Goal: Register for event/course

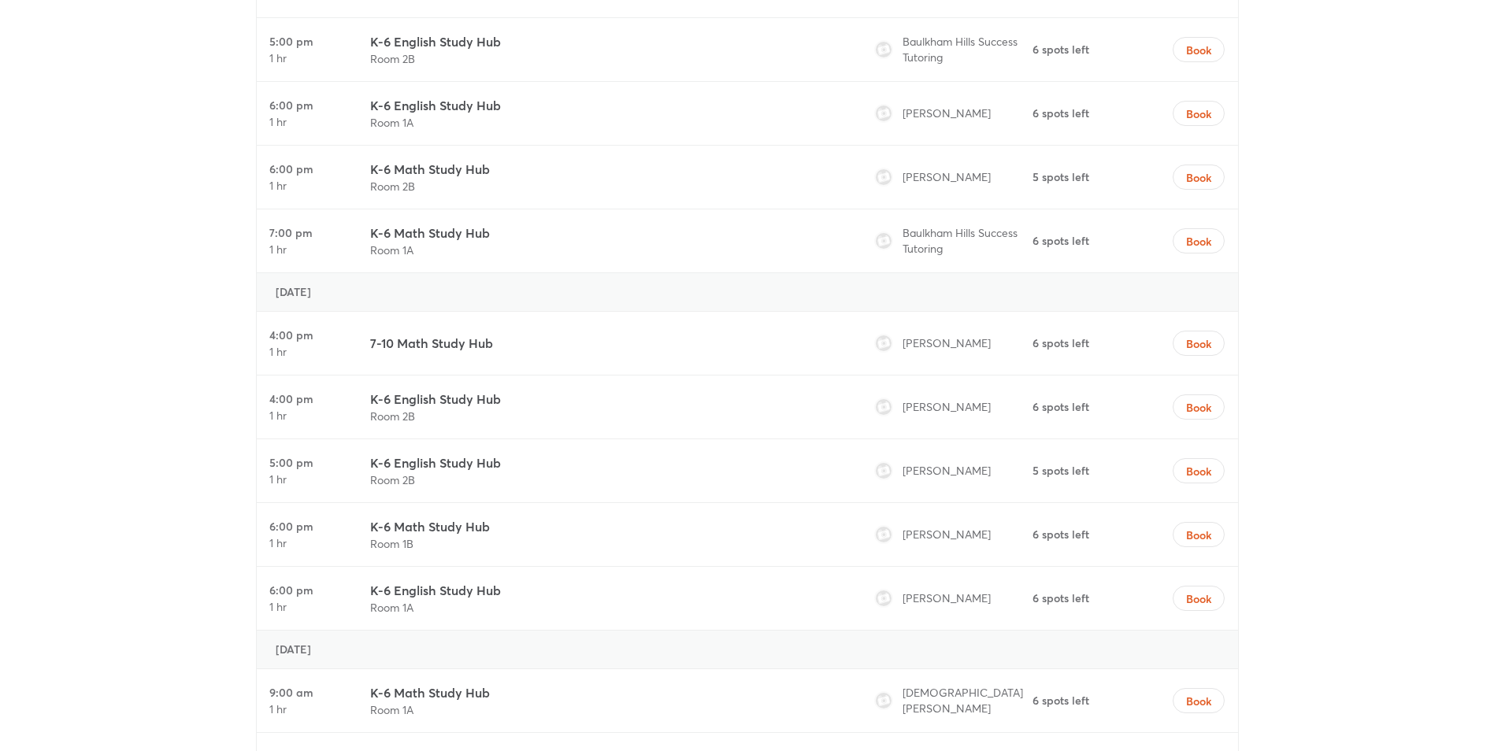
scroll to position [4725, 0]
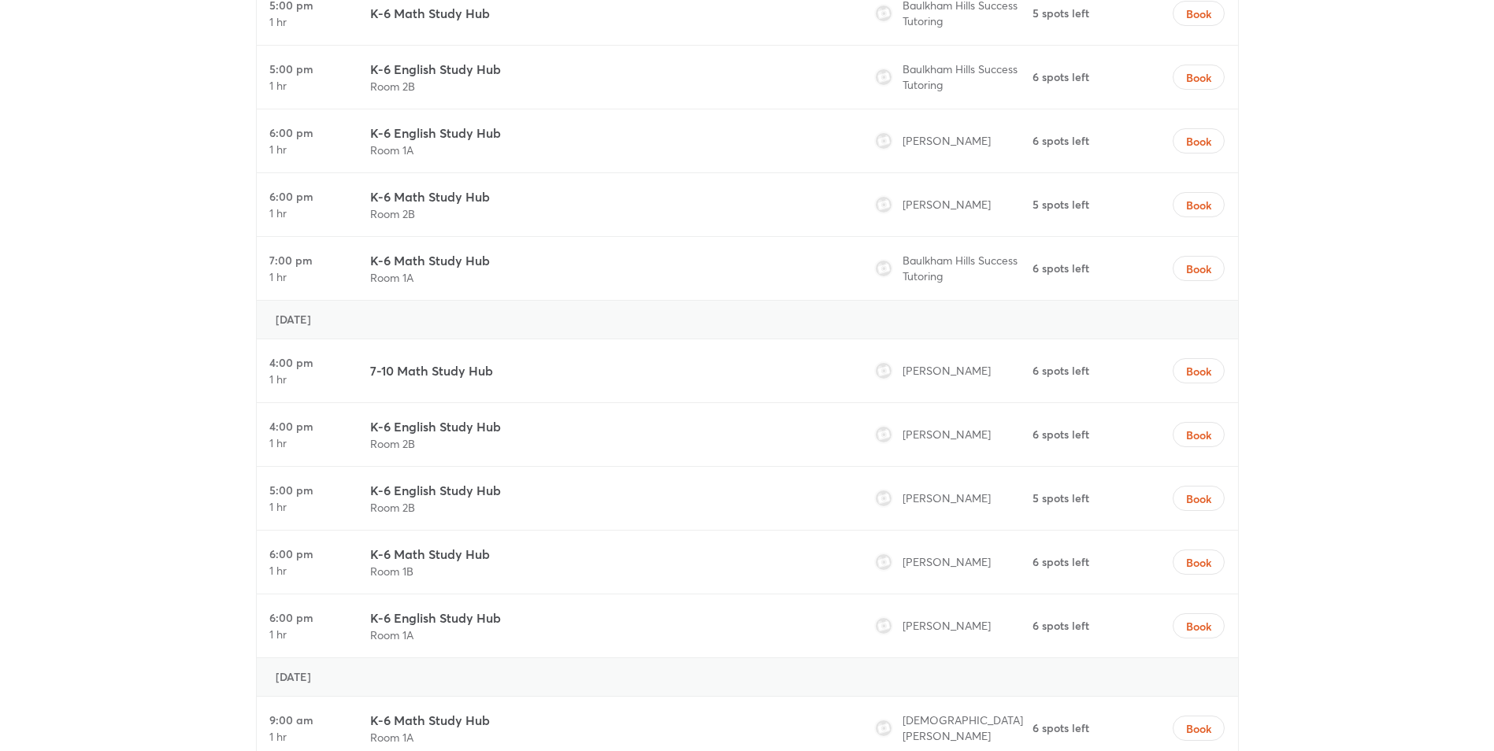
click at [466, 367] on h3 "7-10 Math Study Hub" at bounding box center [431, 370] width 123 height 19
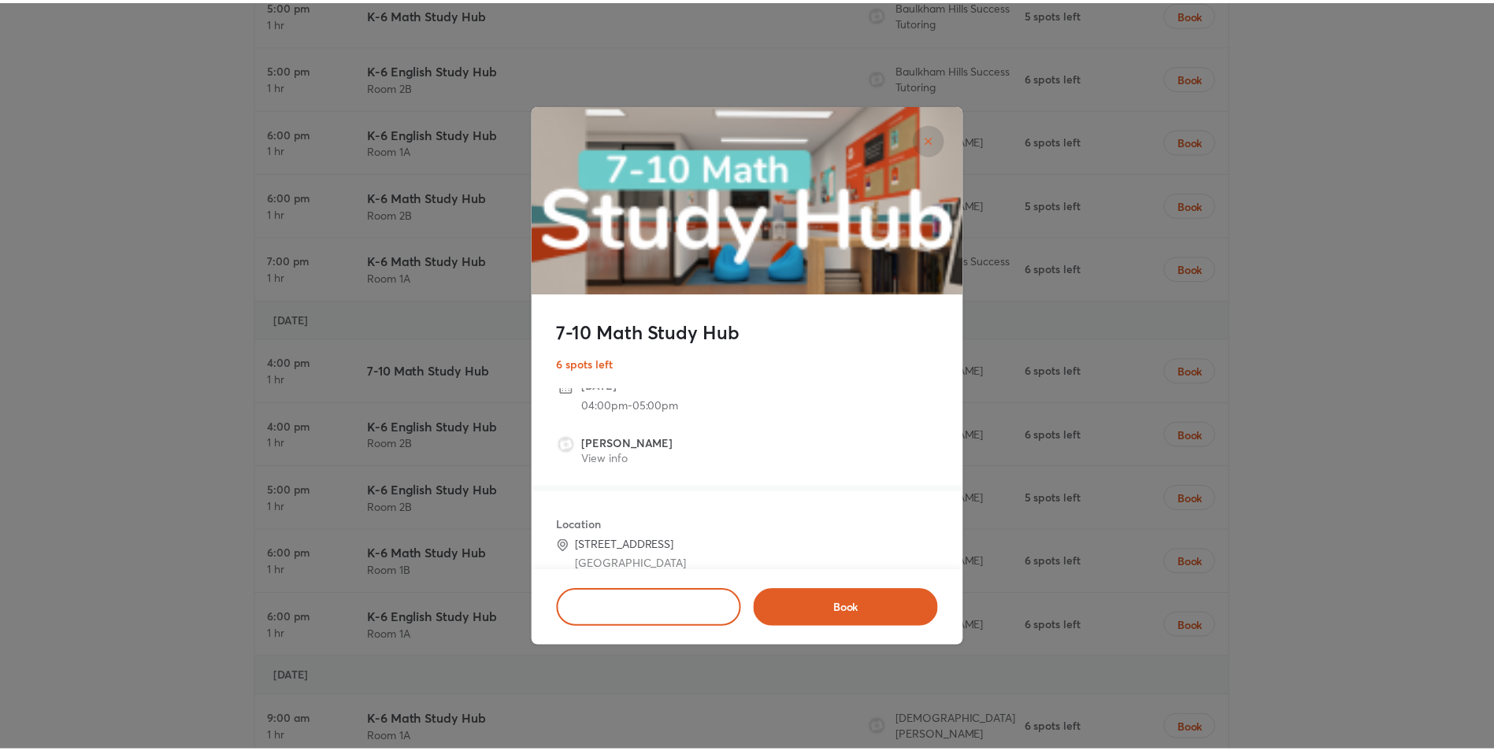
scroll to position [0, 0]
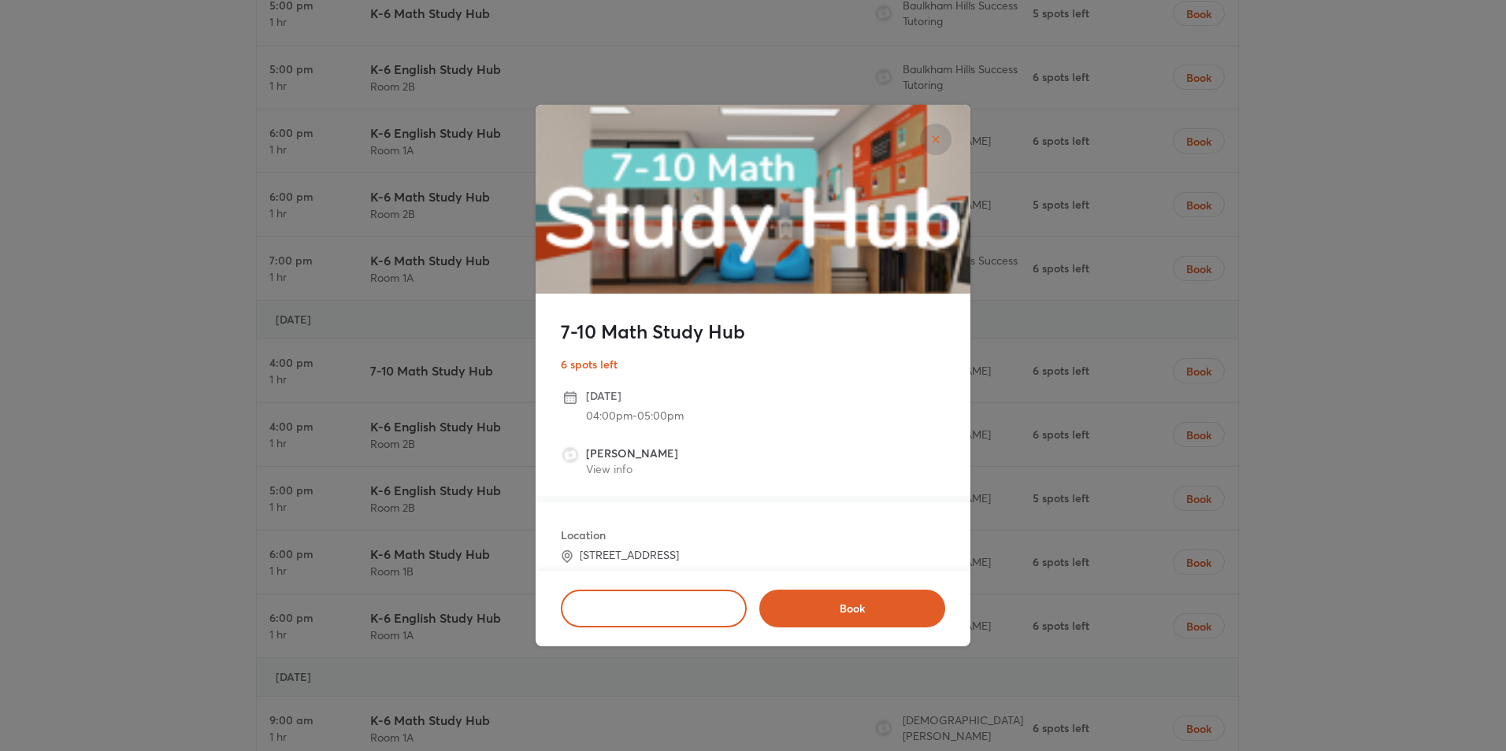
click at [1365, 455] on div "7-10 Math Study Hub 6 spots left Thursday, October 16 04:00pm - 05:00pm Tanya B…" at bounding box center [753, 375] width 1506 height 751
click at [397, 624] on div "7-10 Math Study Hub 6 spots left Thursday, October 16 04:00pm - 05:00pm Tanya B…" at bounding box center [753, 375] width 1506 height 751
click at [698, 617] on button "Book multiple" at bounding box center [654, 609] width 186 height 38
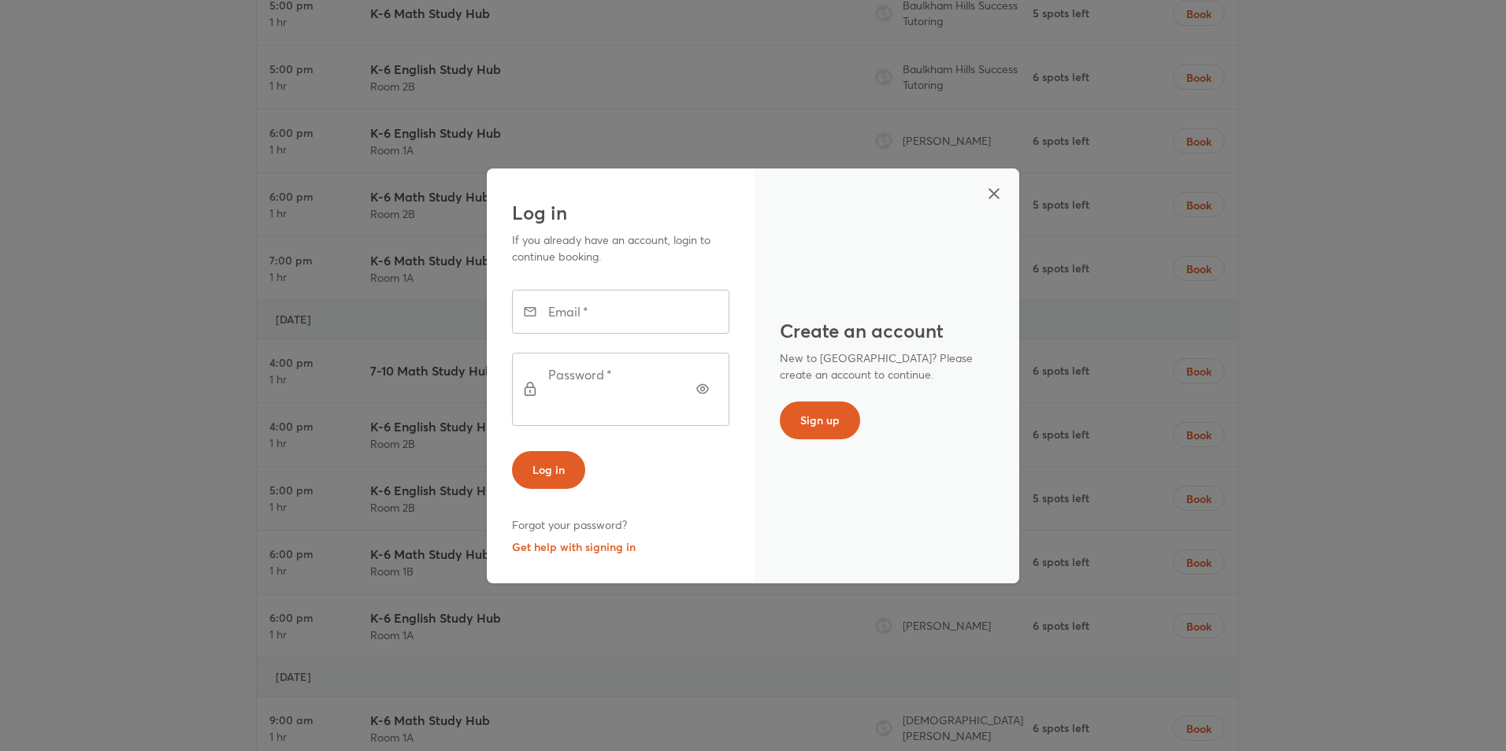
click at [1001, 203] on icon "button" at bounding box center [993, 193] width 19 height 19
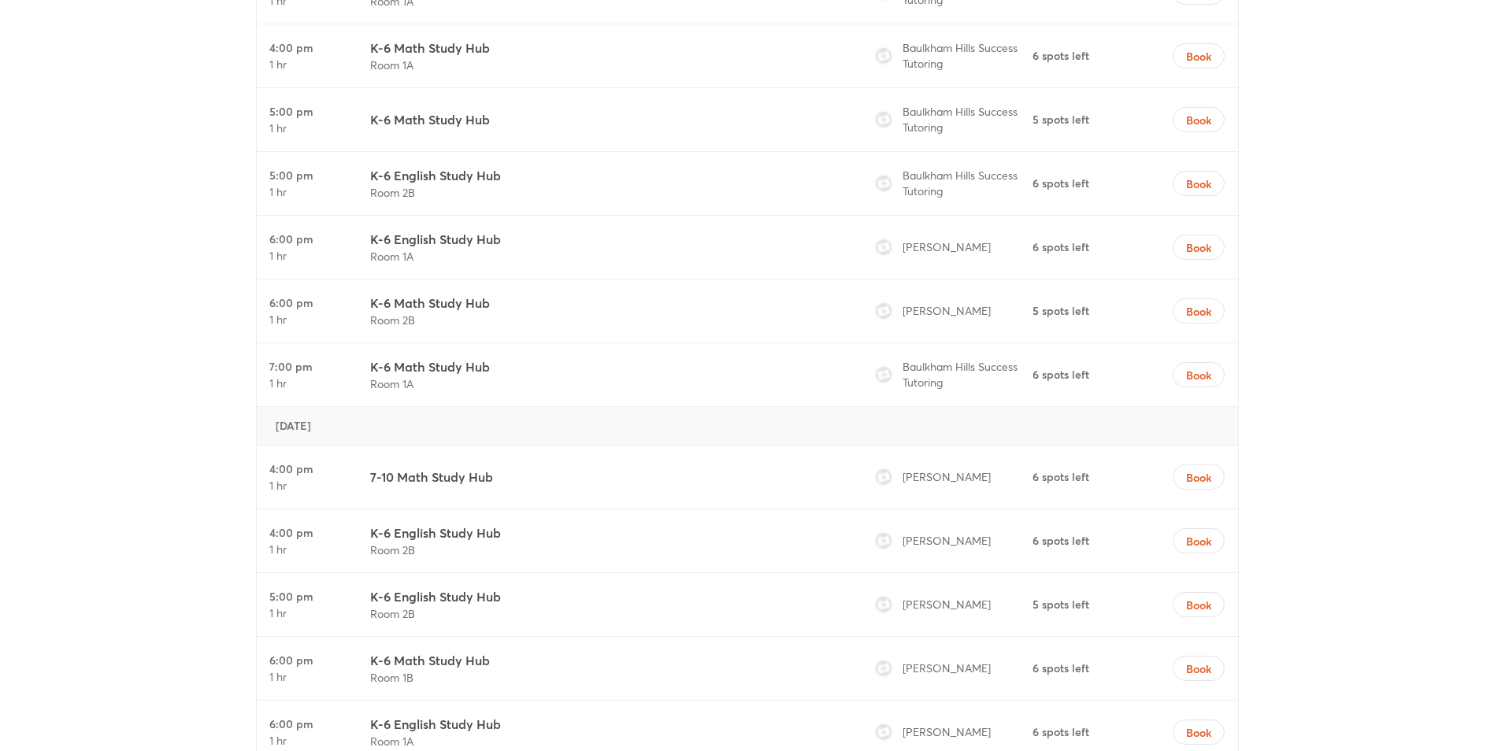
scroll to position [4646, 0]
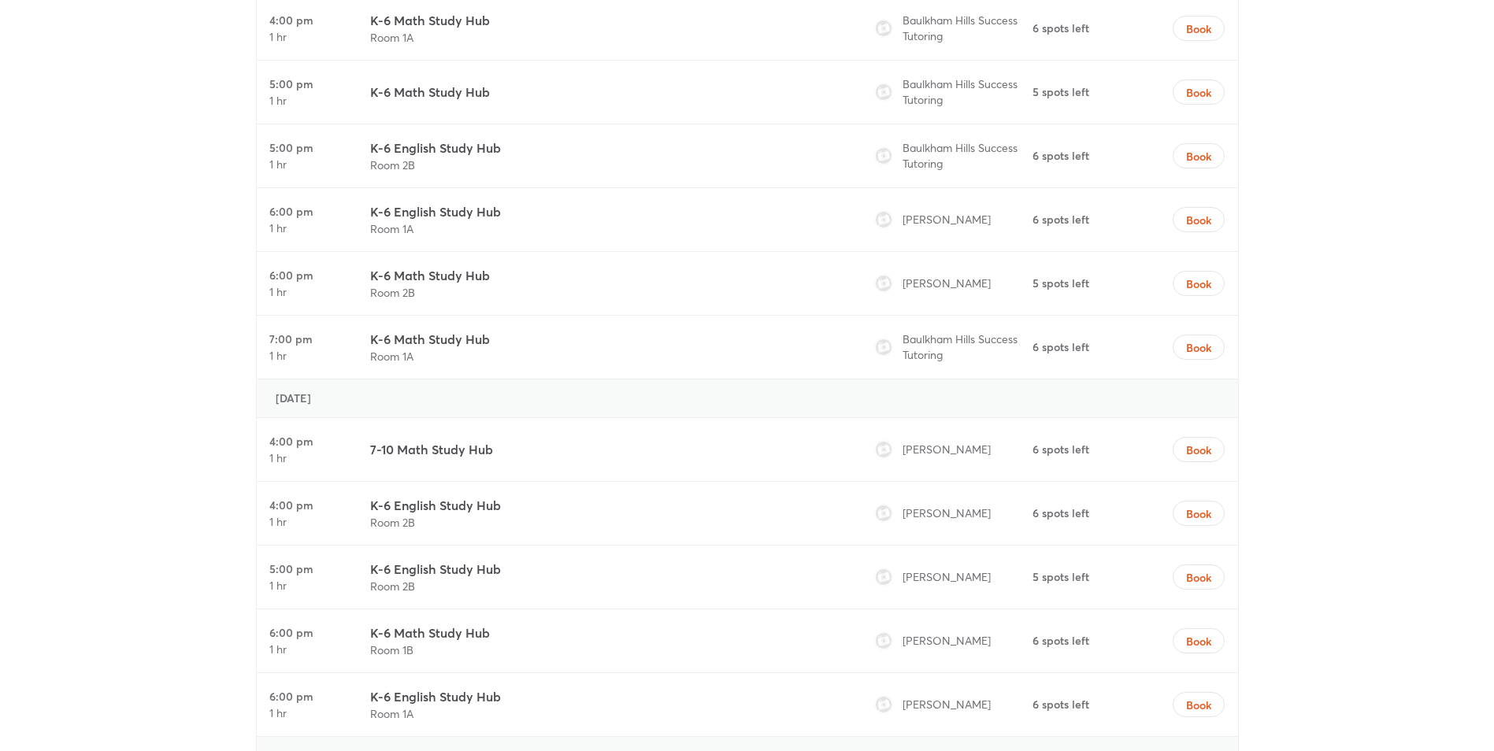
click at [447, 512] on h3 "K-6 English Study Hub" at bounding box center [435, 505] width 131 height 19
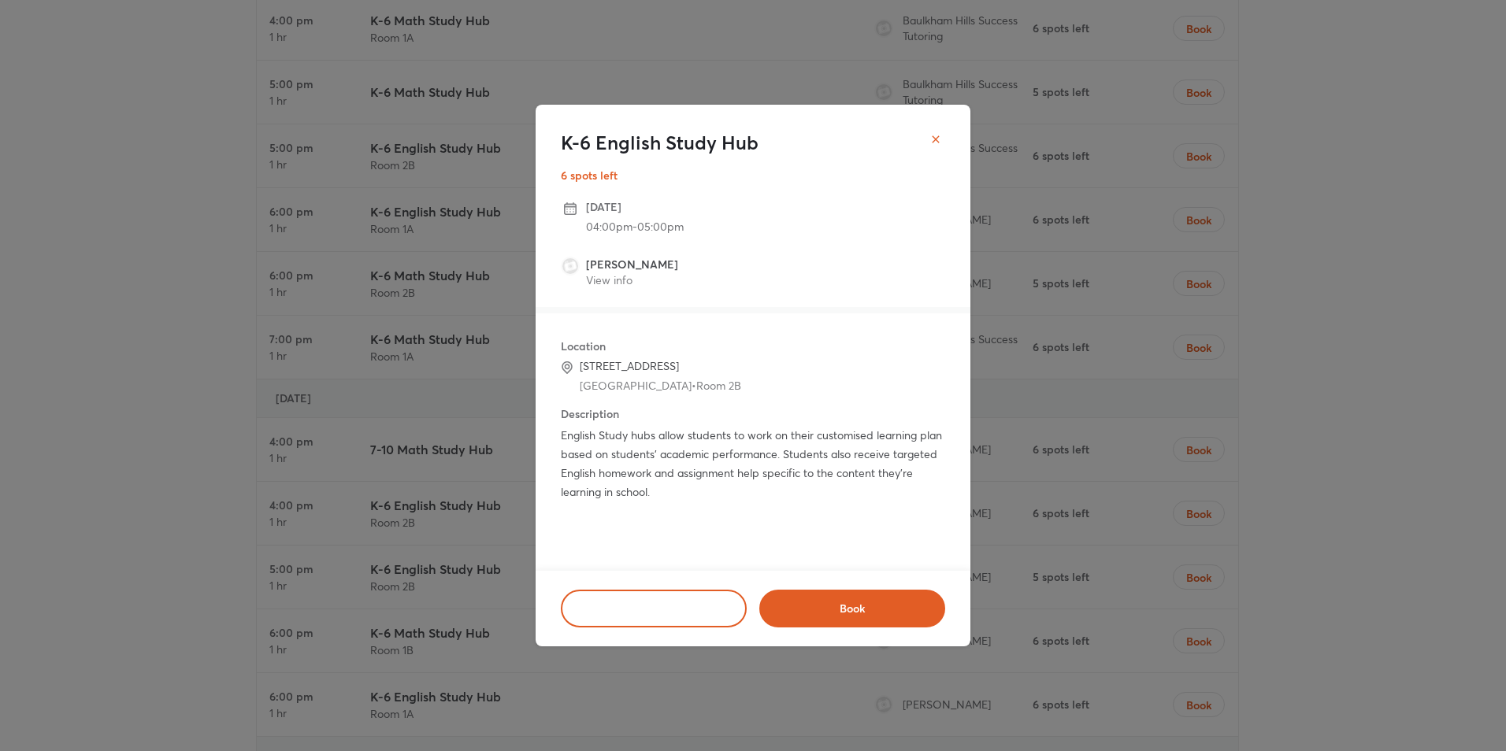
click at [943, 138] on button "close" at bounding box center [935, 139] width 31 height 31
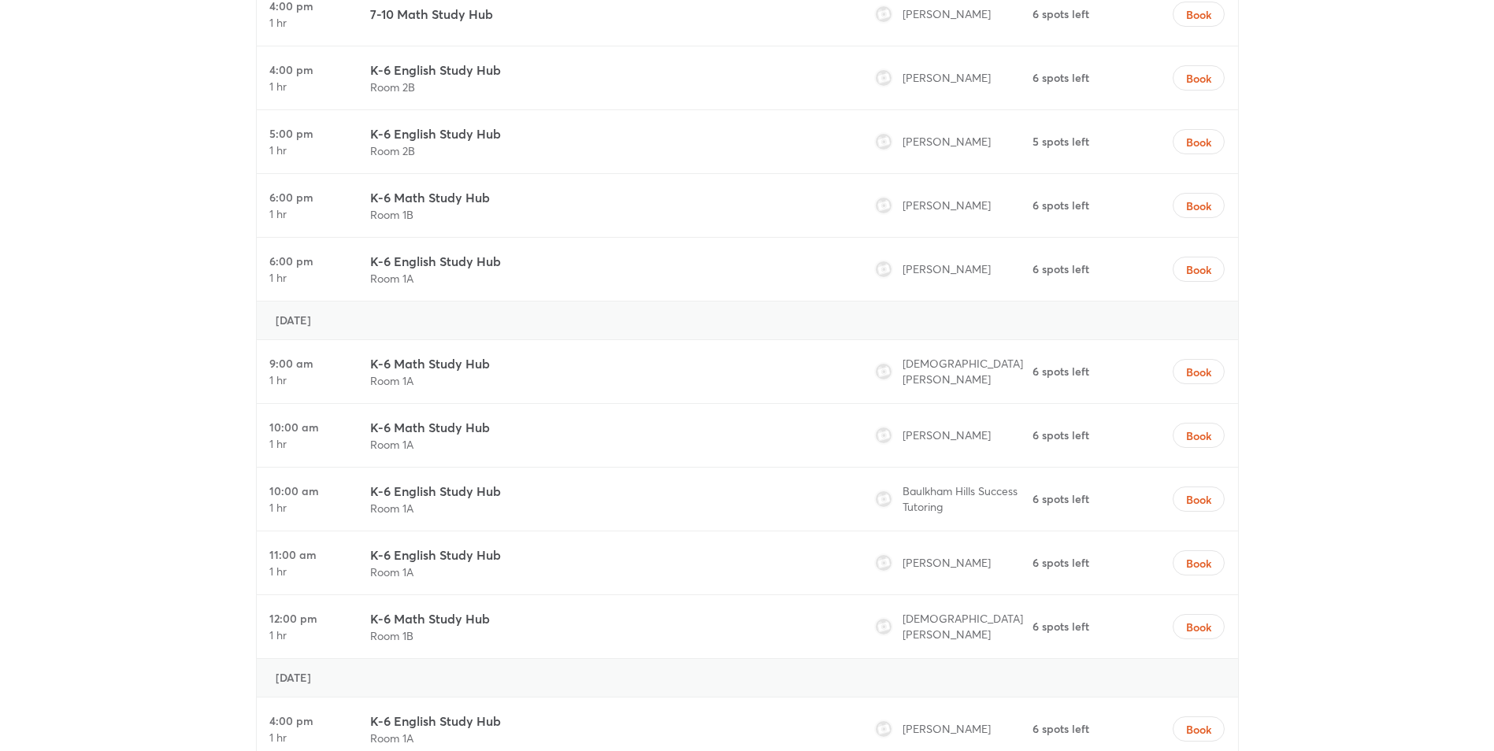
scroll to position [5119, 0]
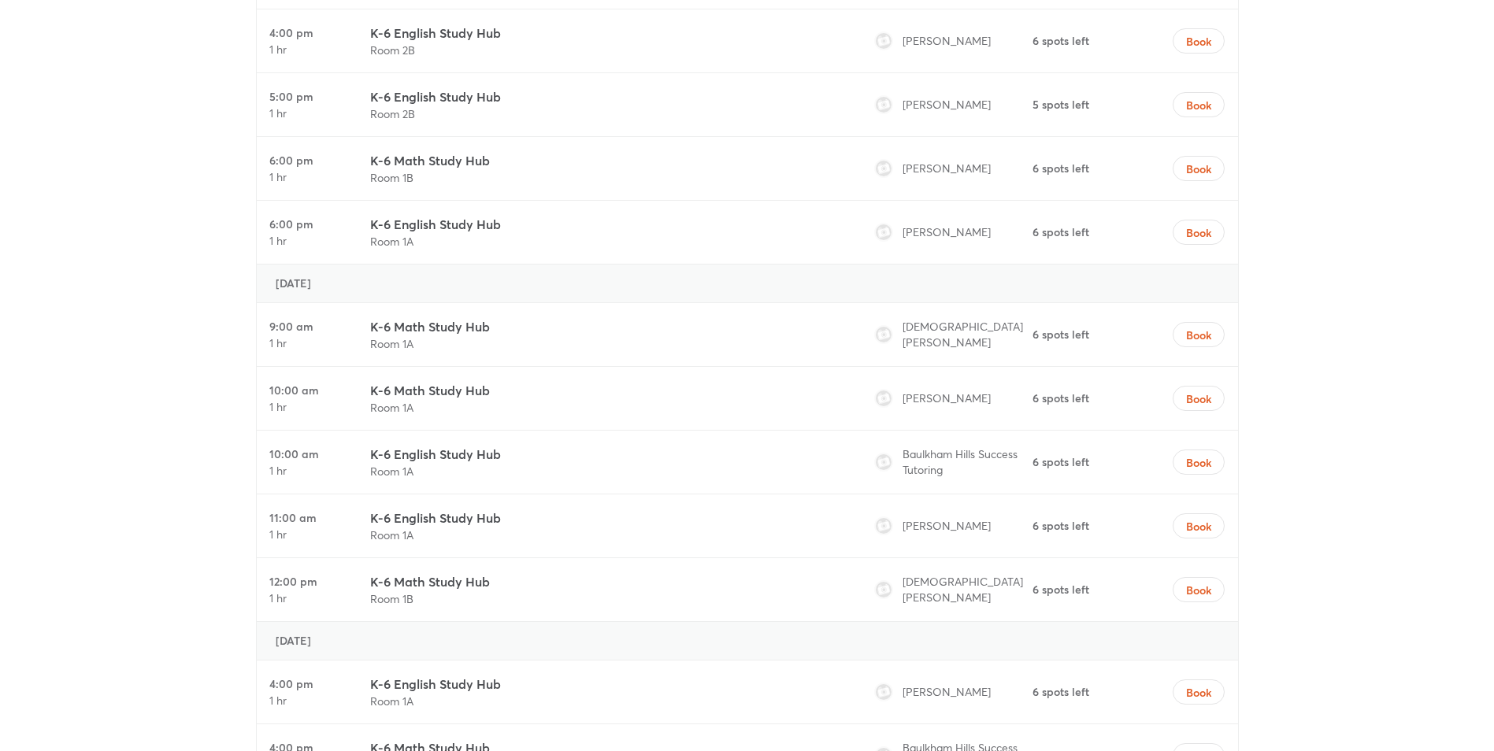
click at [443, 328] on h3 "K-6 Math Study Hub" at bounding box center [430, 326] width 120 height 19
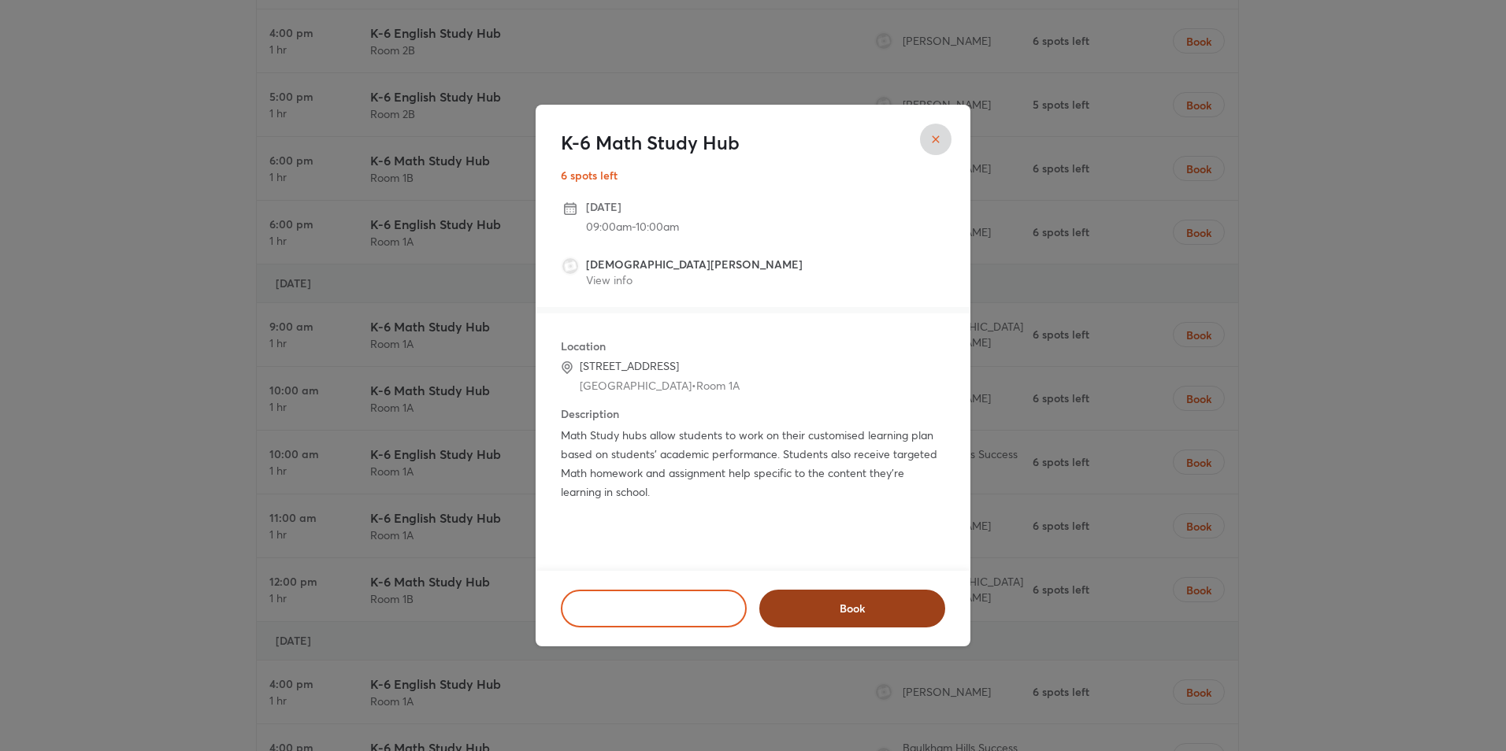
click at [805, 596] on button "Book" at bounding box center [852, 609] width 186 height 38
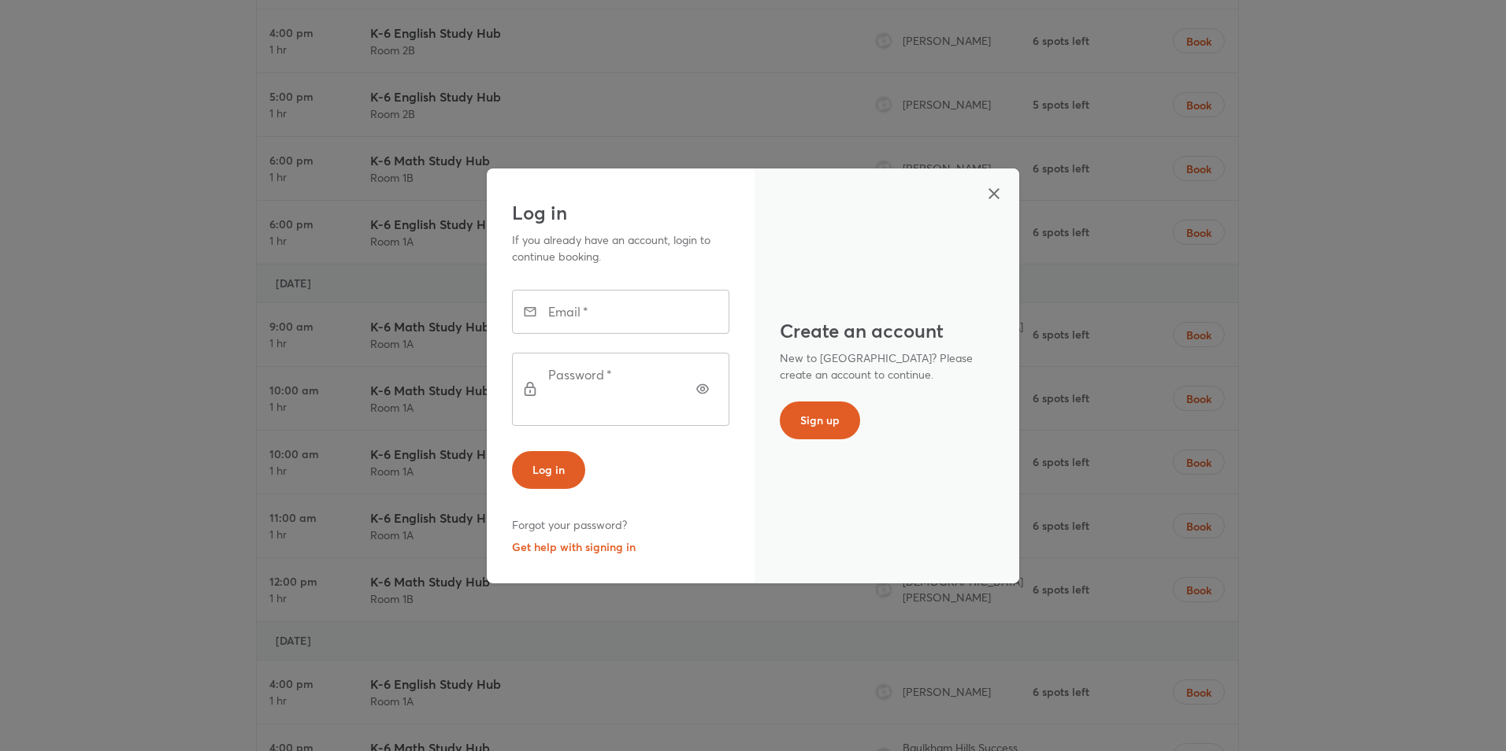
click at [995, 203] on icon "button" at bounding box center [993, 193] width 19 height 19
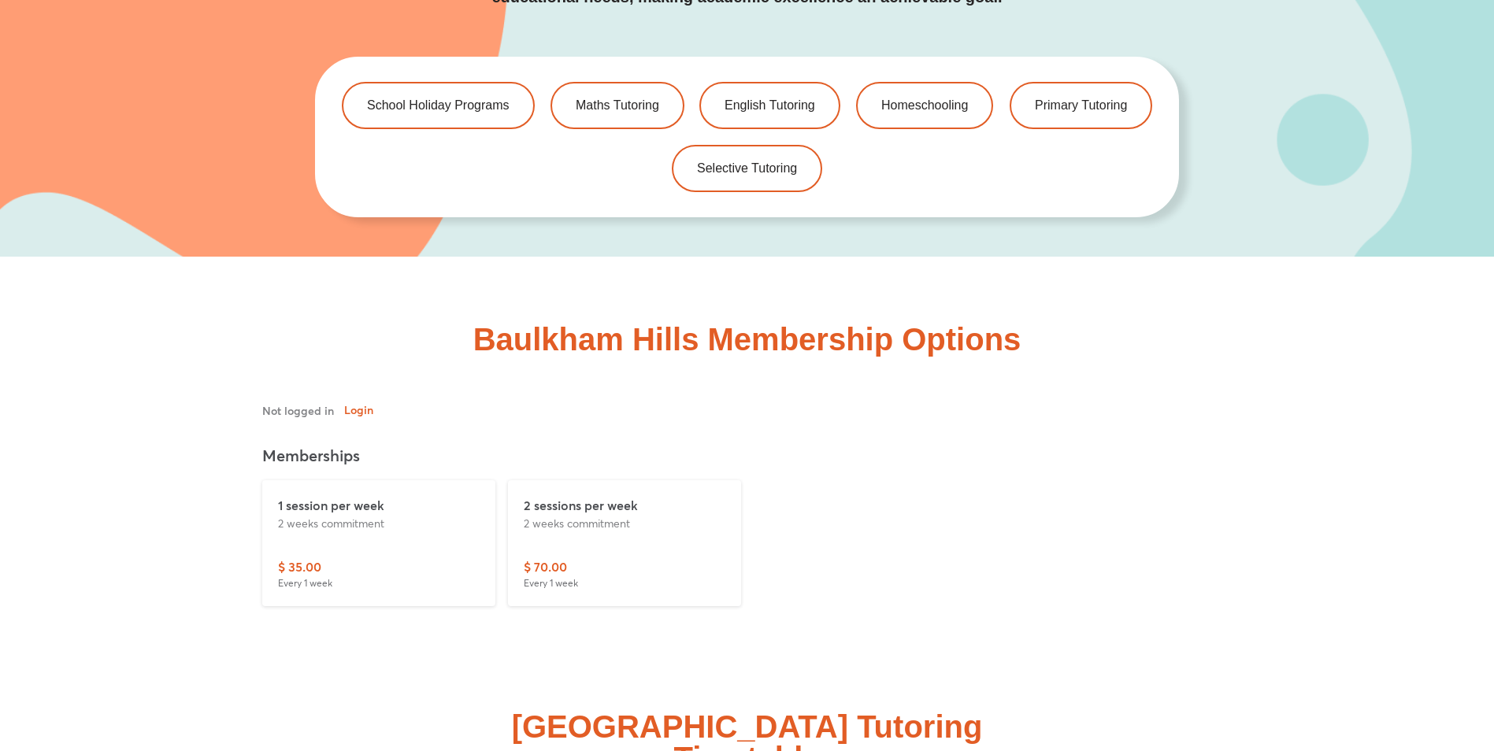
scroll to position [3622, 0]
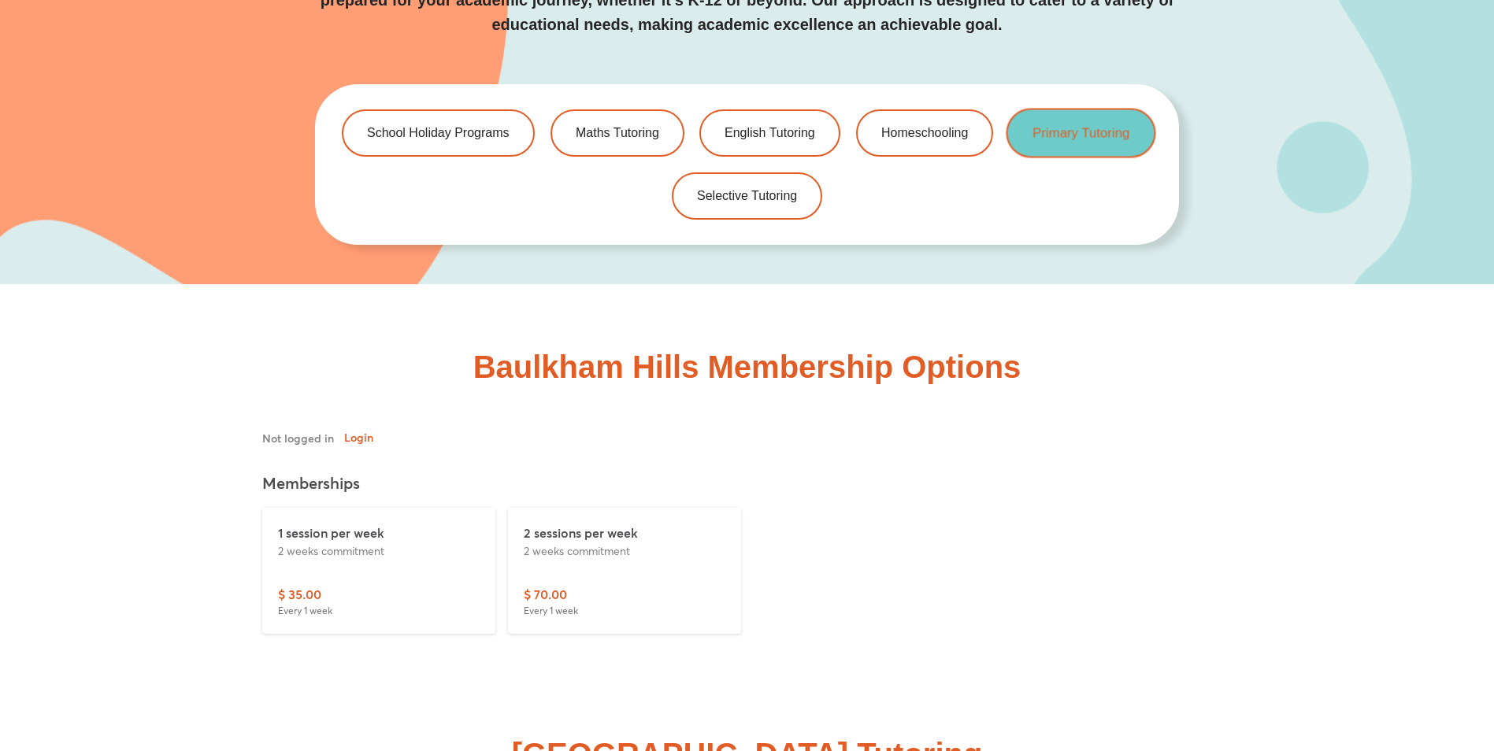
click at [1113, 141] on link "Primary Tutoring" at bounding box center [1081, 133] width 150 height 50
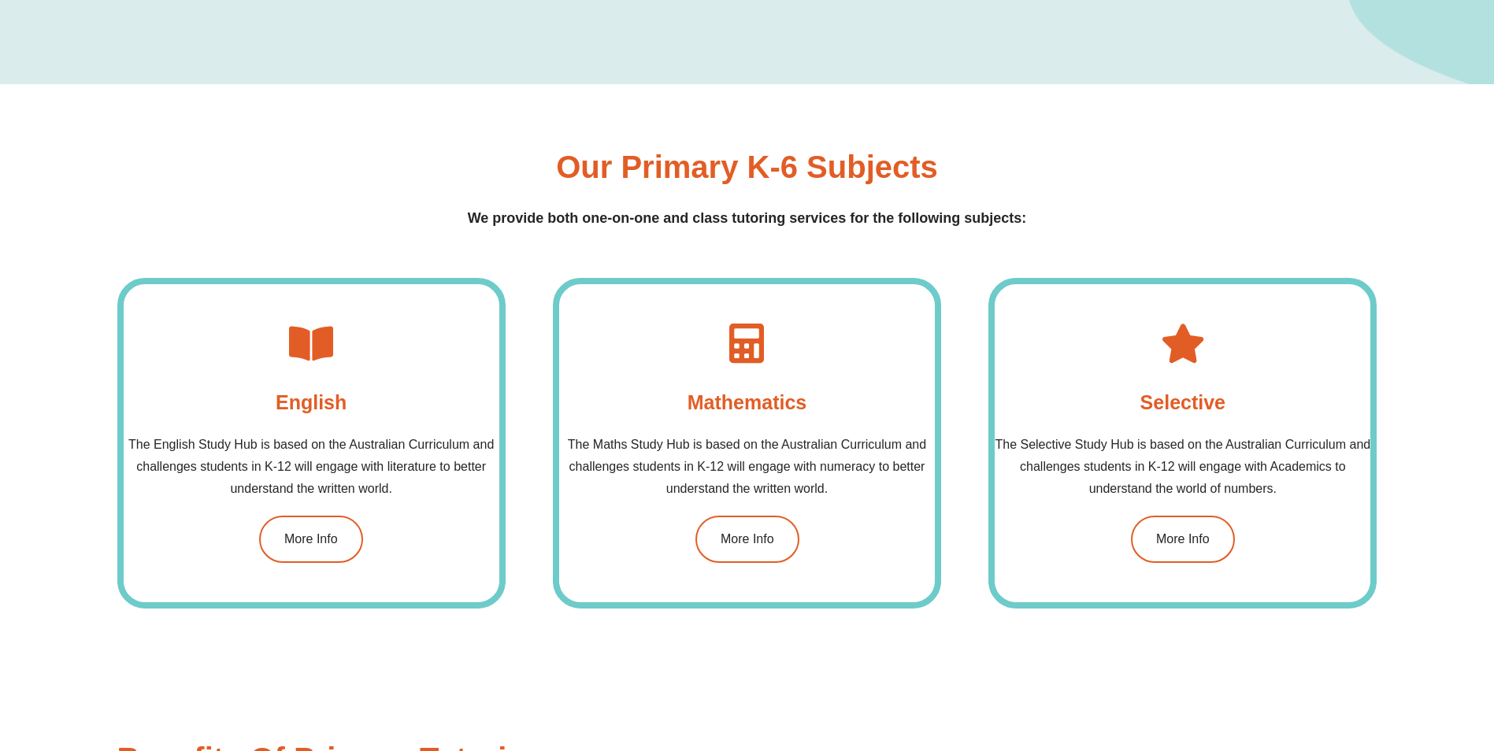
scroll to position [1417, 0]
click at [762, 535] on span "More Info" at bounding box center [747, 538] width 56 height 13
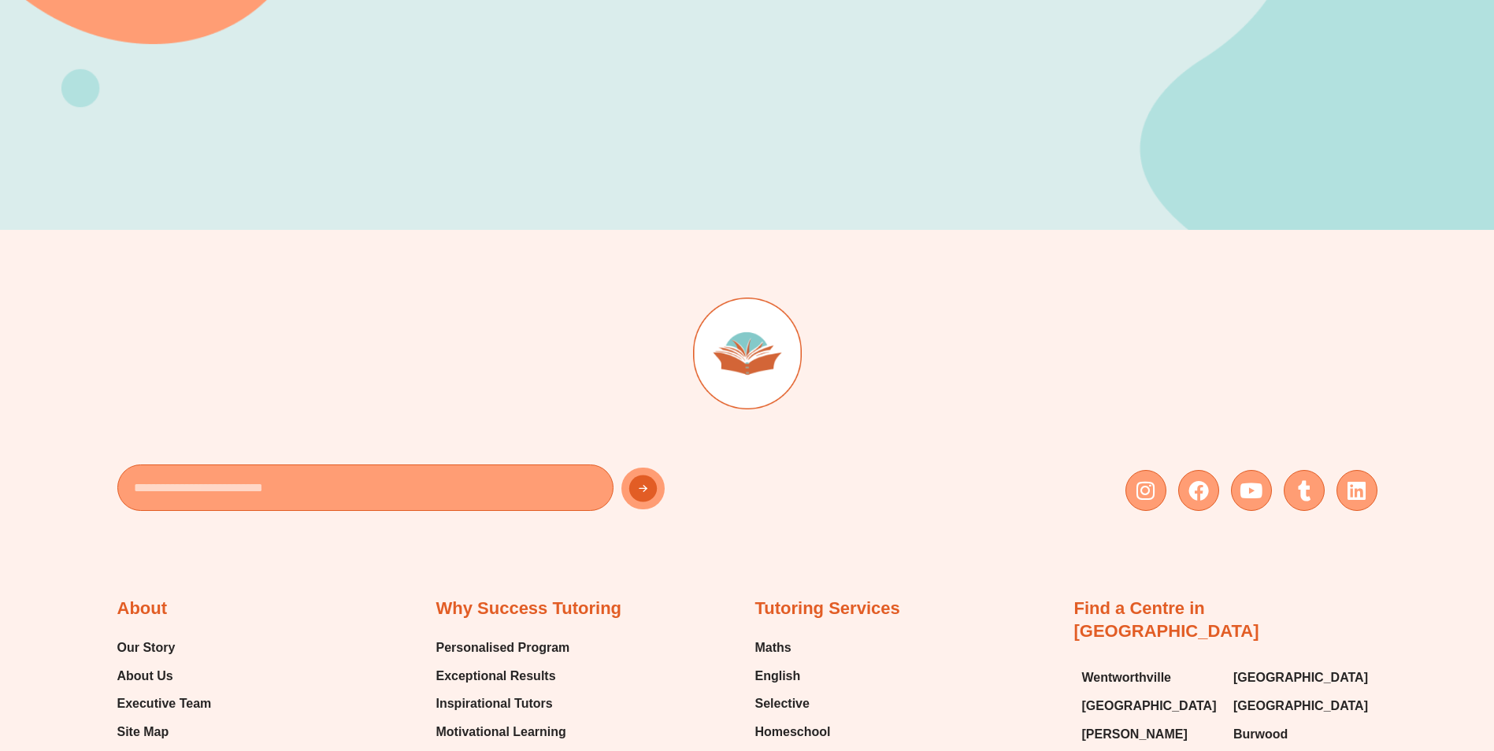
scroll to position [551, 0]
